Goal: Find specific page/section: Find specific page/section

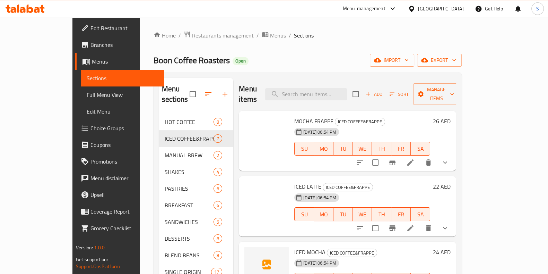
scroll to position [201, 0]
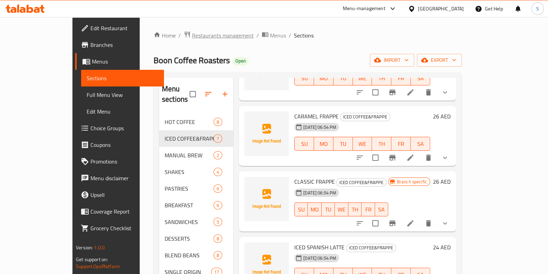
click at [192, 33] on span "Restaurants management" at bounding box center [223, 35] width 62 height 8
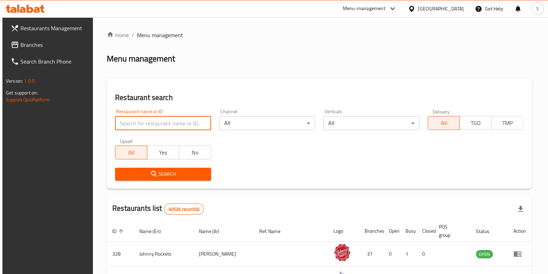
click at [167, 118] on input "search" at bounding box center [163, 123] width 96 height 14
click button "Search" at bounding box center [163, 174] width 96 height 13
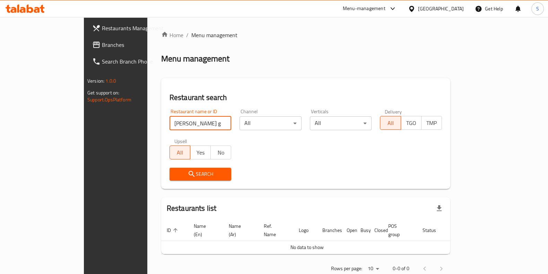
click at [170, 123] on input "[PERSON_NAME] gourmet" at bounding box center [201, 123] width 62 height 14
drag, startPoint x: 152, startPoint y: 129, endPoint x: 97, endPoint y: 124, distance: 54.7
click at [147, 124] on div "Home / Menu management Menu management Restaurant search Restaurant name or ID …" at bounding box center [305, 154] width 317 height 274
paste input "[PERSON_NAME], [PERSON_NAME]"
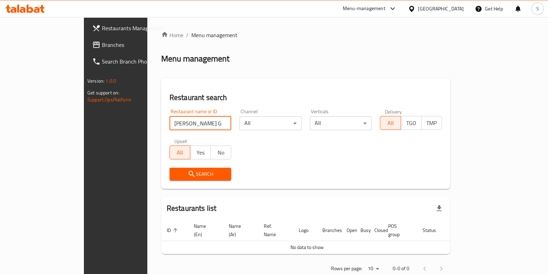
click button "Search" at bounding box center [201, 174] width 62 height 13
drag, startPoint x: 66, startPoint y: 122, endPoint x: 37, endPoint y: 122, distance: 28.8
click at [84, 122] on div "Restaurants Management Branches Search Branch Phone Version: 1.0.0 Get support …" at bounding box center [274, 154] width 381 height 274
type input "low calories"
click button "Search" at bounding box center [201, 174] width 62 height 13
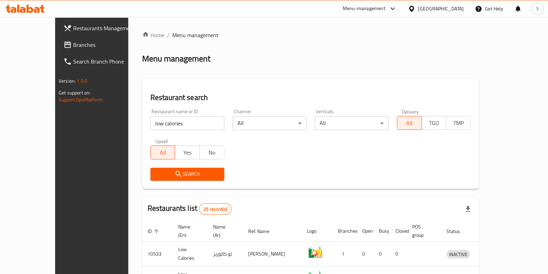
click at [384, 7] on div "Menu-management" at bounding box center [364, 9] width 43 height 8
click at [332, 109] on div "Restaurant-Management" at bounding box center [327, 109] width 54 height 8
